Goal: Task Accomplishment & Management: Manage account settings

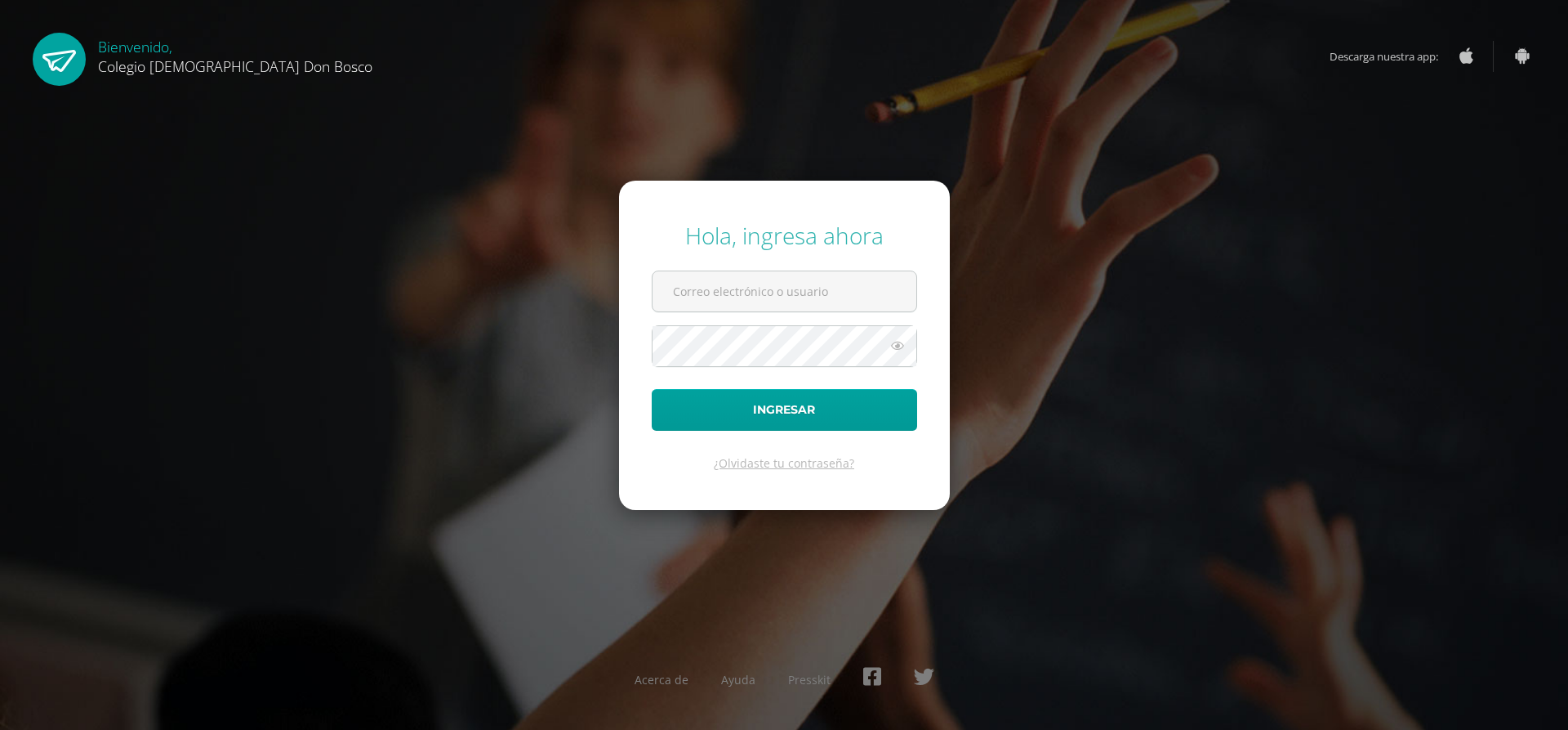
click at [740, 269] on form "Hola, ingresa ahora Ingresar ¿Olvidaste tu contraseña?" at bounding box center [784, 345] width 330 height 329
click at [808, 296] on input "text" at bounding box center [784, 292] width 264 height 40
type input "[PERSON_NAME][EMAIL_ADDRESS][DOMAIN_NAME]"
click at [652, 389] on button "Ingresar" at bounding box center [784, 409] width 266 height 42
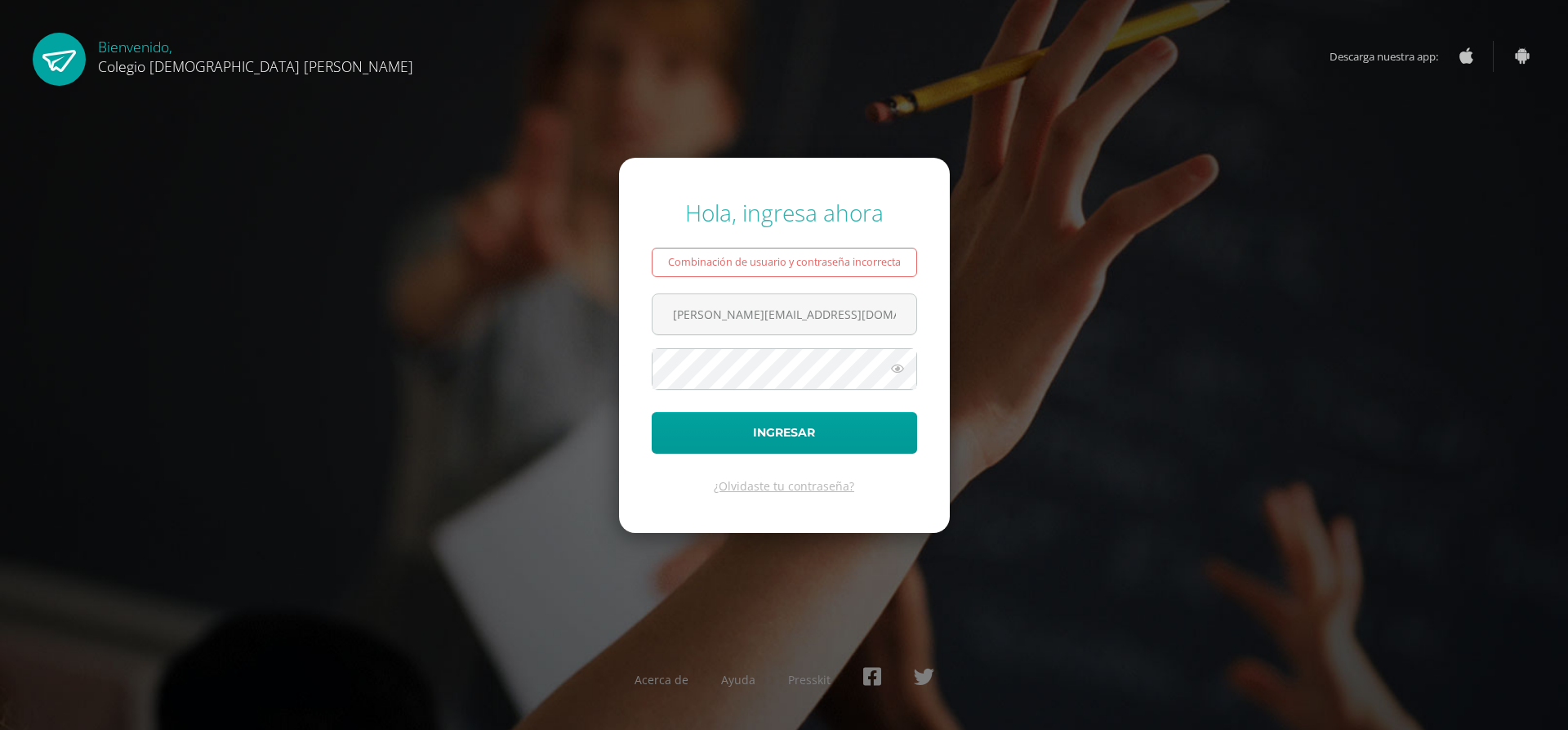
click at [756, 394] on form "Hola, ingresa ahora Combinación de usuario y contraseña incorrecta m.sical.1dd@…" at bounding box center [784, 345] width 330 height 375
click at [652, 412] on button "Ingresar" at bounding box center [784, 433] width 266 height 42
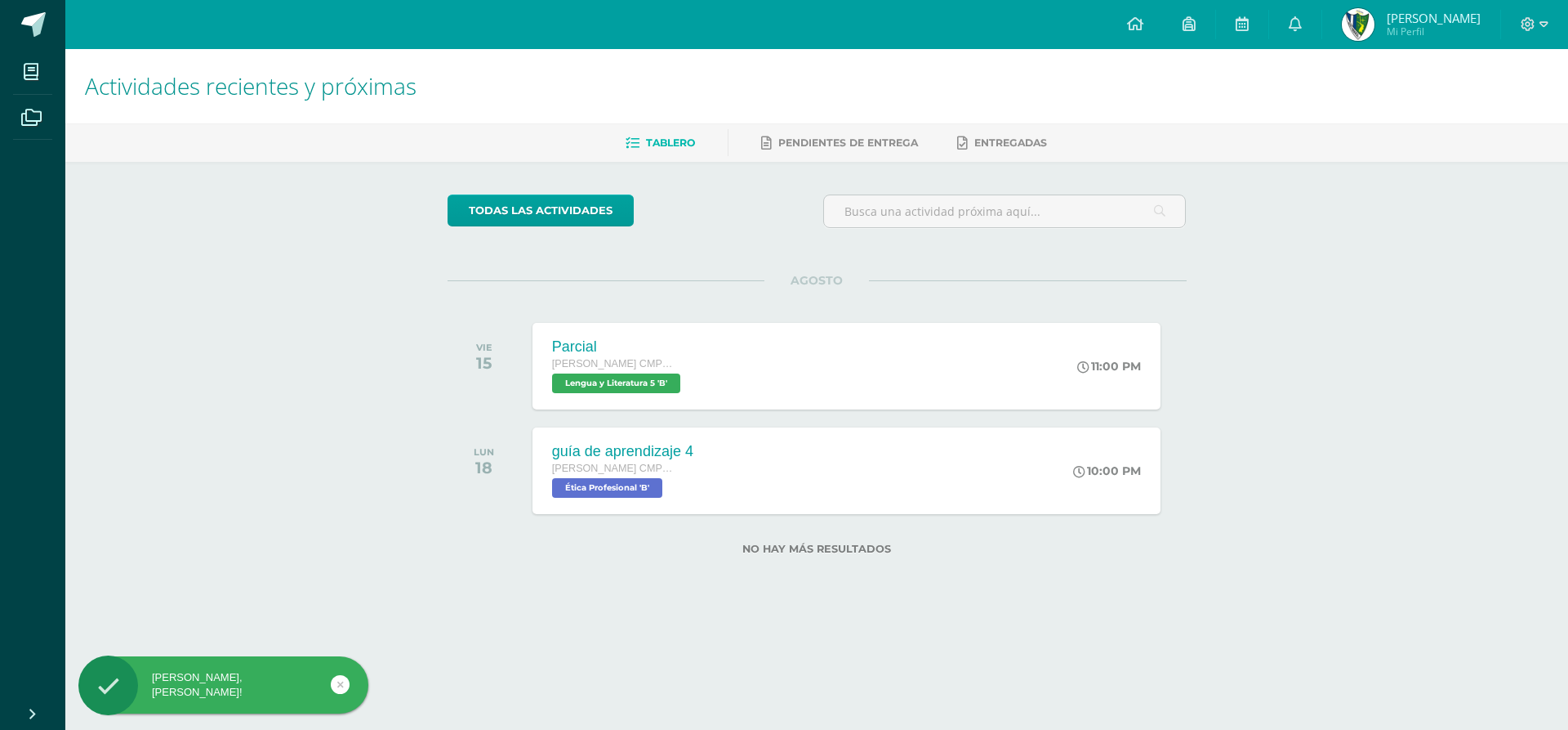
click at [519, 233] on div "todas las Actividades" at bounding box center [598, 218] width 314 height 47
click at [526, 215] on link "todas las Actividades" at bounding box center [540, 210] width 186 height 32
